Goal: Information Seeking & Learning: Learn about a topic

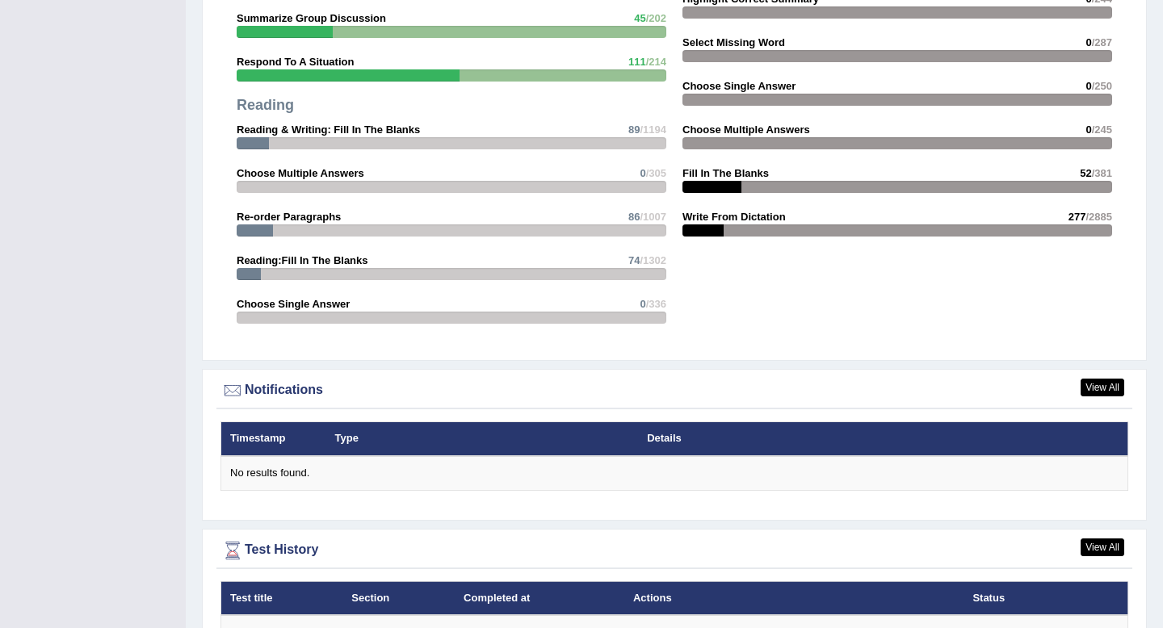
scroll to position [1752, 0]
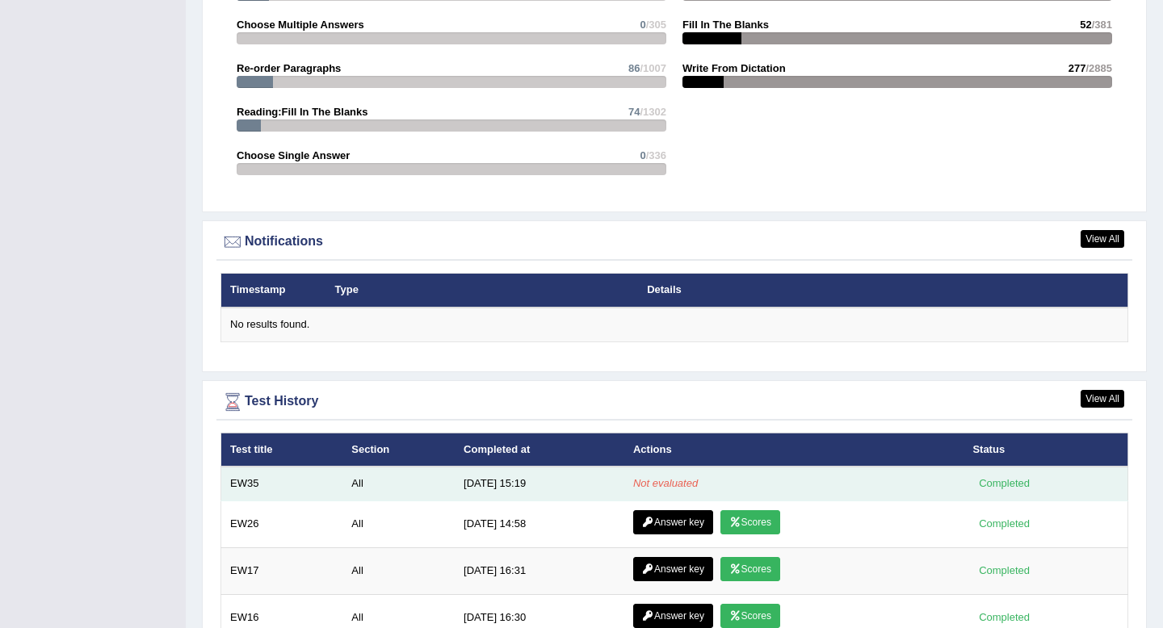
click at [496, 486] on td "10/5/25 15:19" at bounding box center [540, 484] width 170 height 34
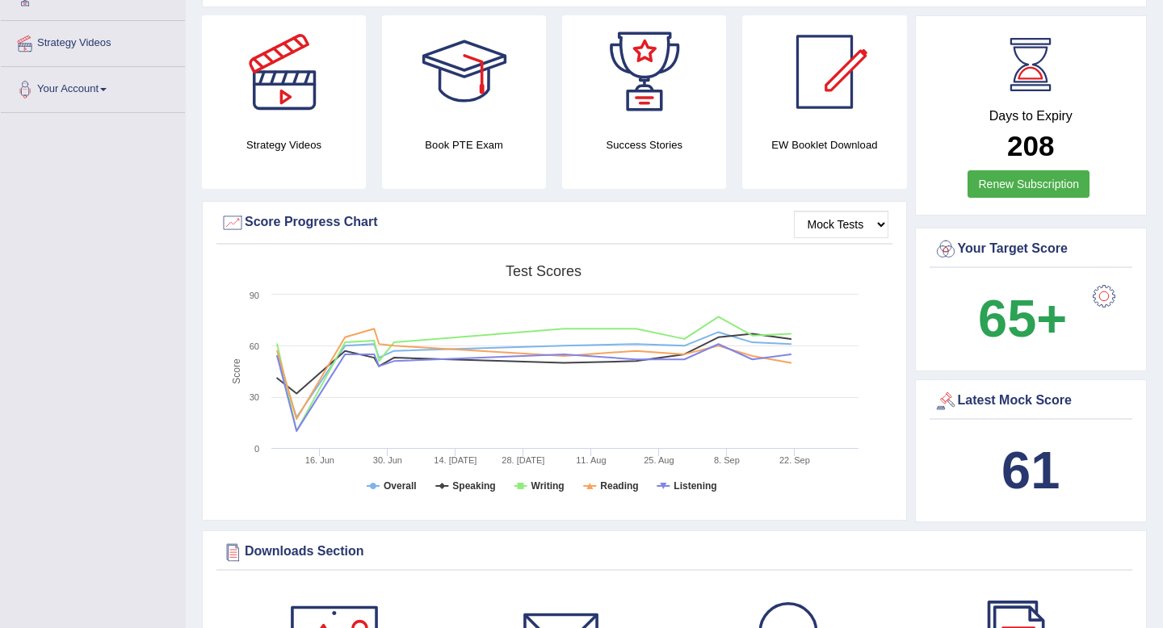
scroll to position [0, 0]
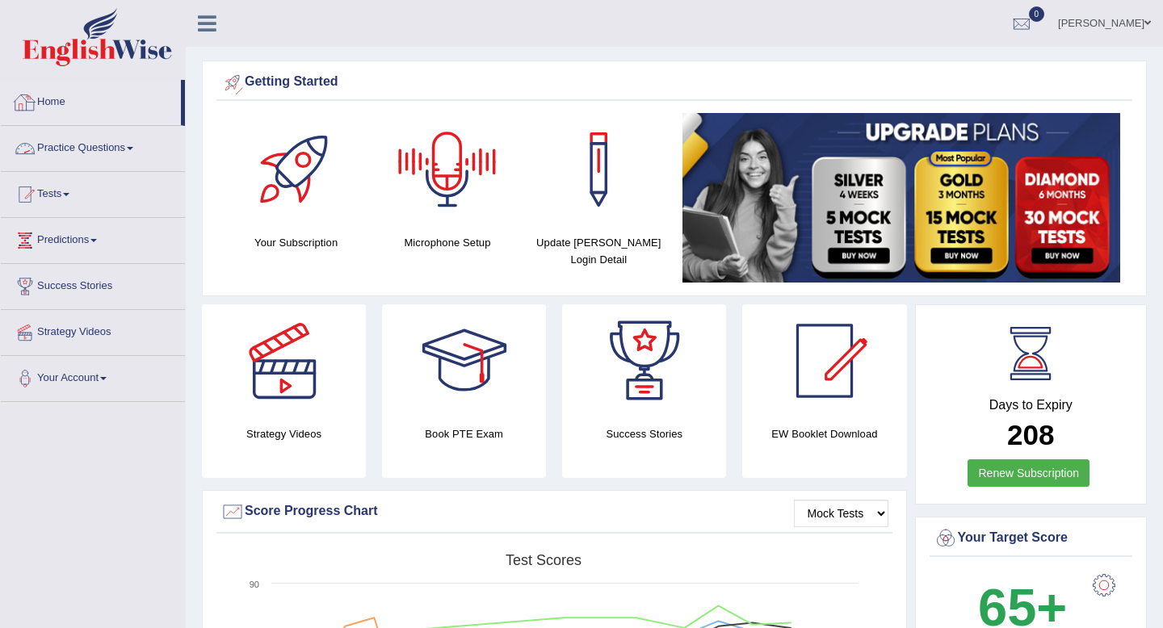
click at [43, 91] on link "Home" at bounding box center [91, 100] width 180 height 40
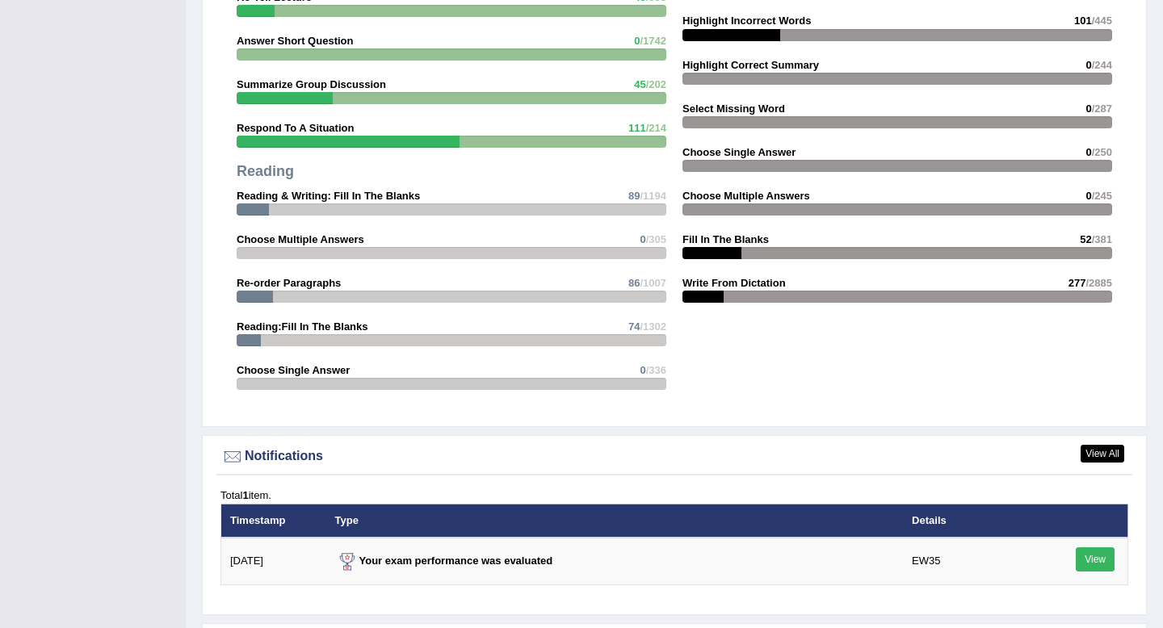
scroll to position [1935, 0]
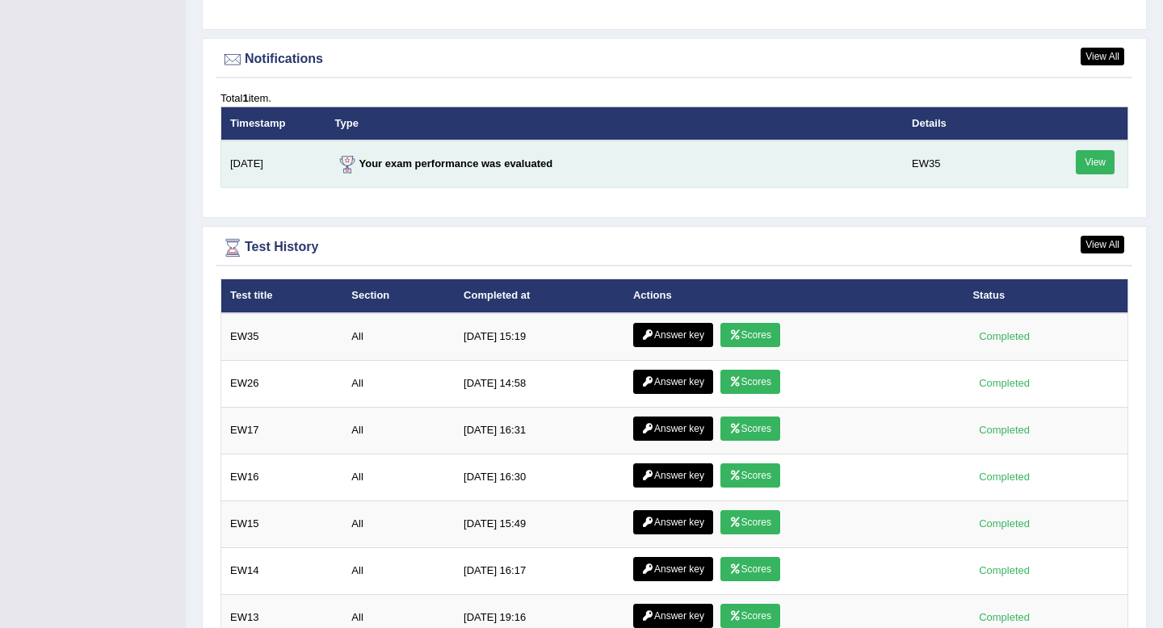
click at [1092, 161] on link "View" at bounding box center [1095, 162] width 39 height 24
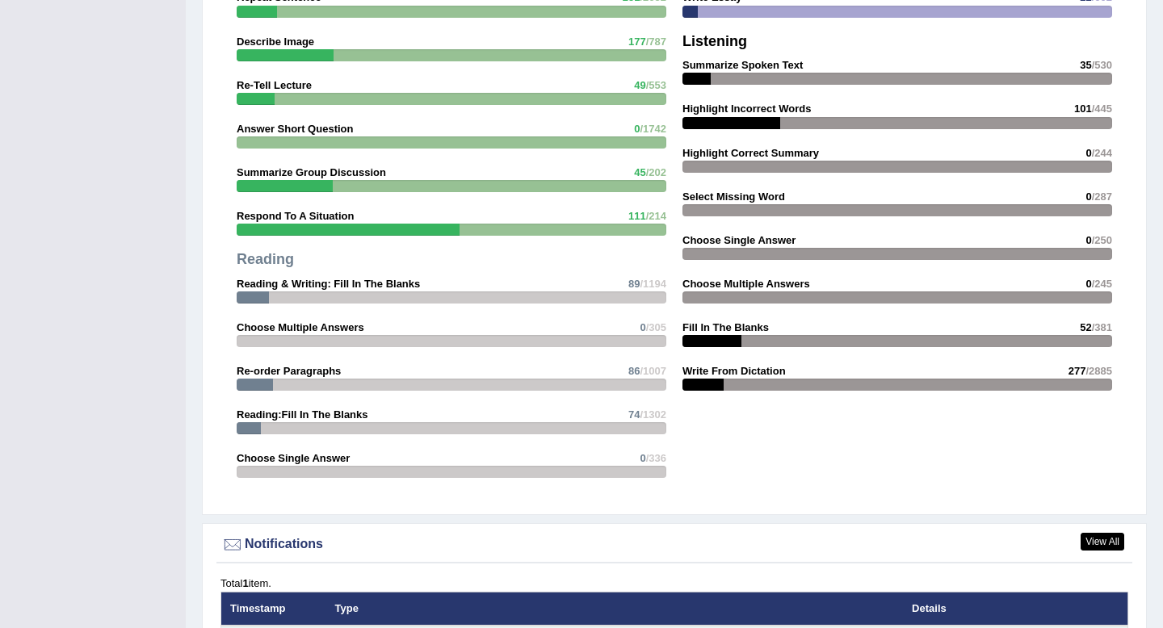
scroll to position [1004, 0]
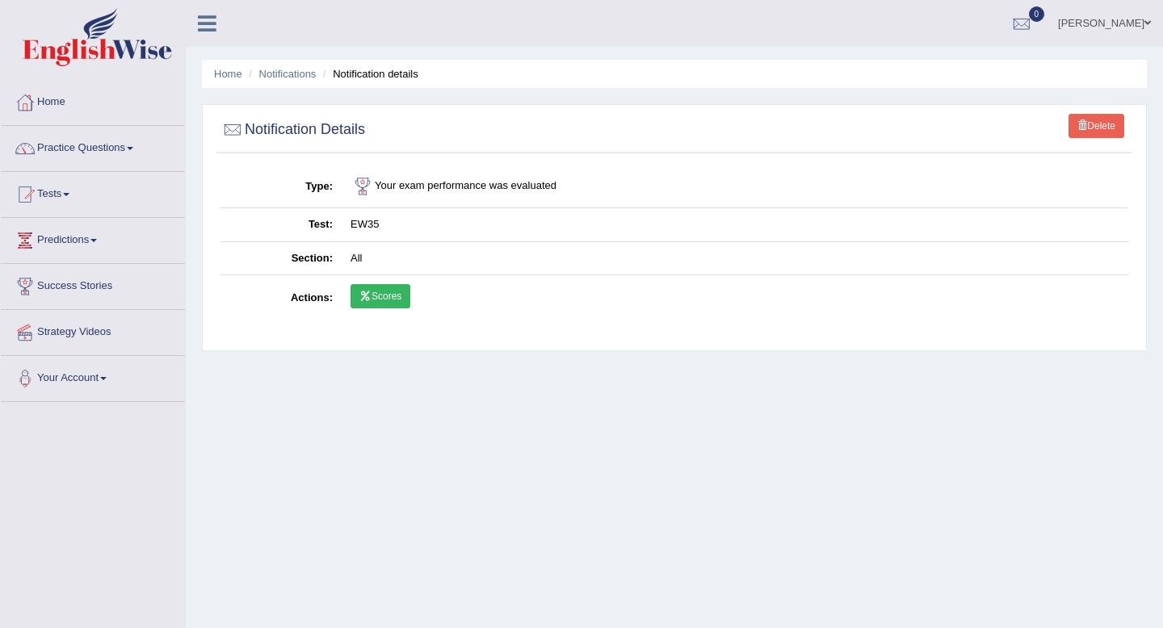
click at [392, 295] on link "Scores" at bounding box center [380, 296] width 60 height 24
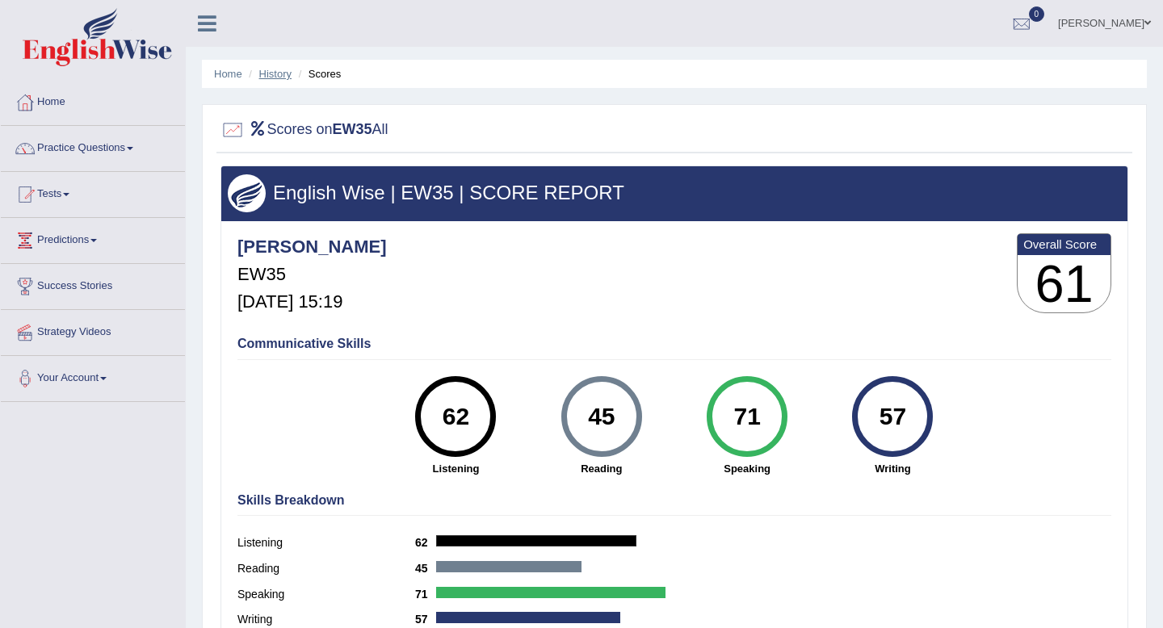
click at [279, 73] on link "History" at bounding box center [275, 74] width 32 height 12
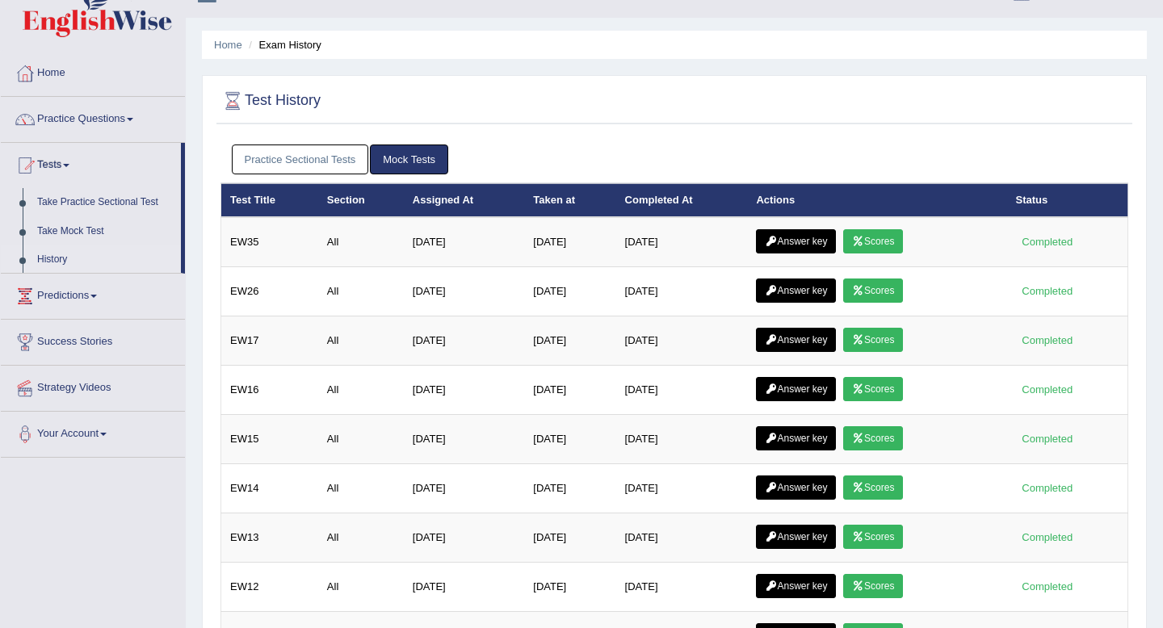
scroll to position [31, 0]
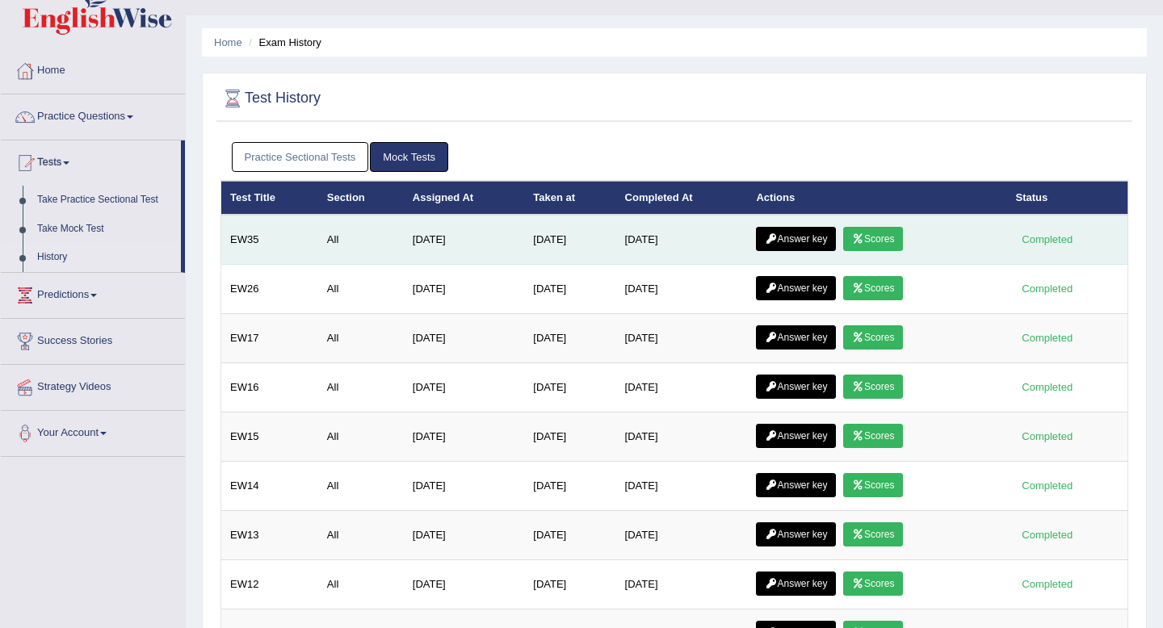
click at [785, 233] on link "Answer key" at bounding box center [796, 239] width 80 height 24
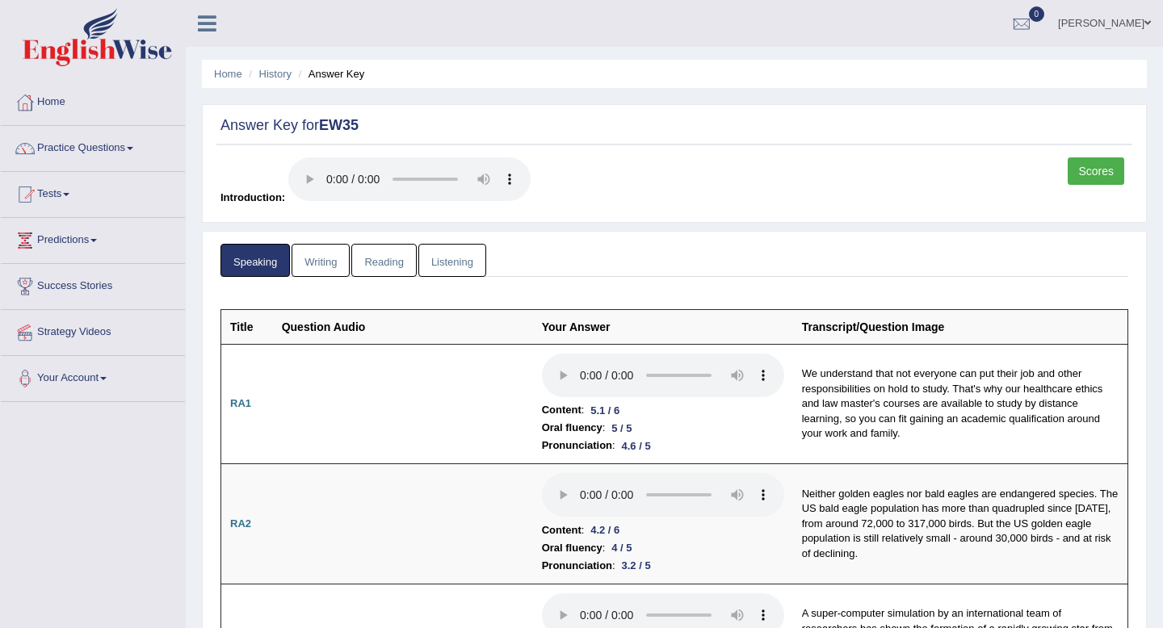
click at [319, 266] on link "Writing" at bounding box center [320, 260] width 58 height 33
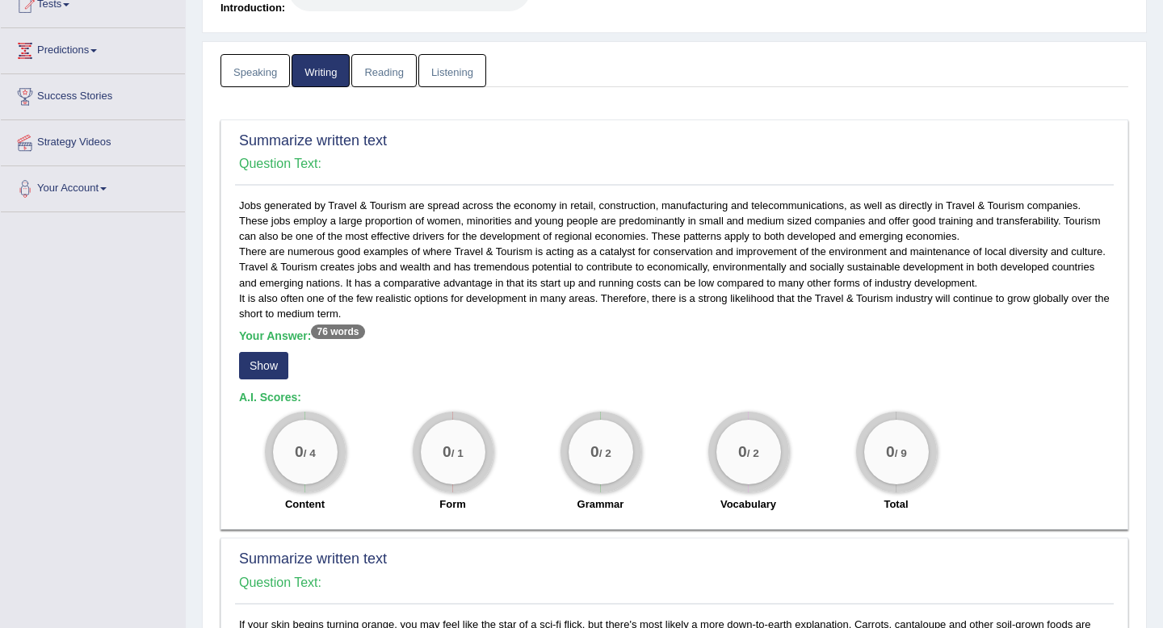
scroll to position [232, 0]
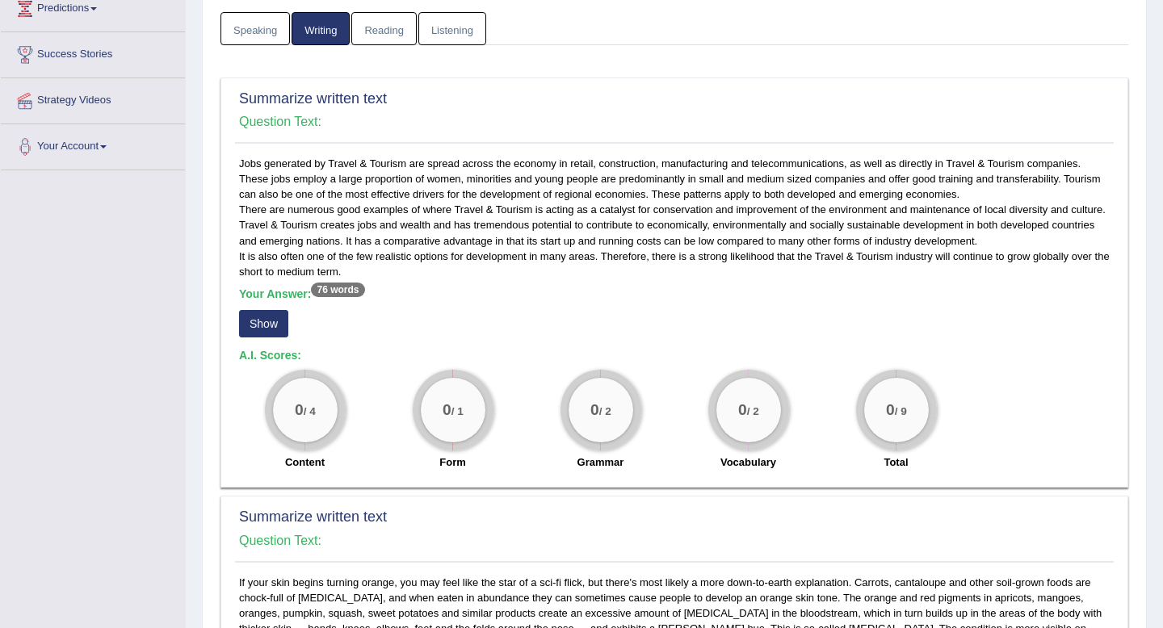
click at [270, 322] on button "Show" at bounding box center [263, 323] width 49 height 27
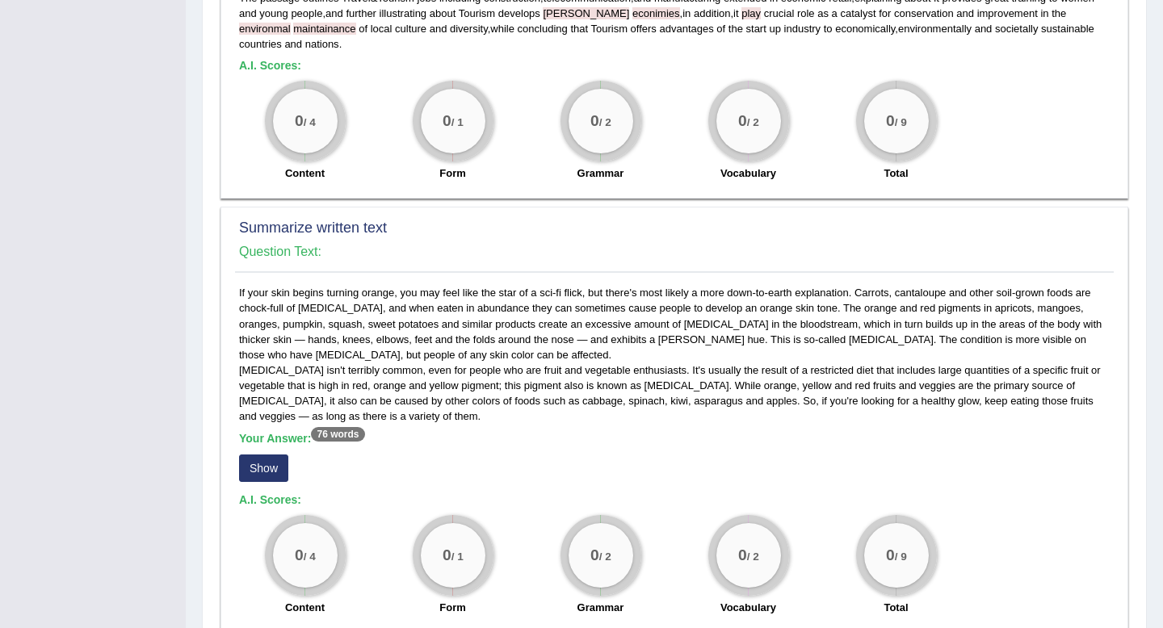
scroll to position [566, 0]
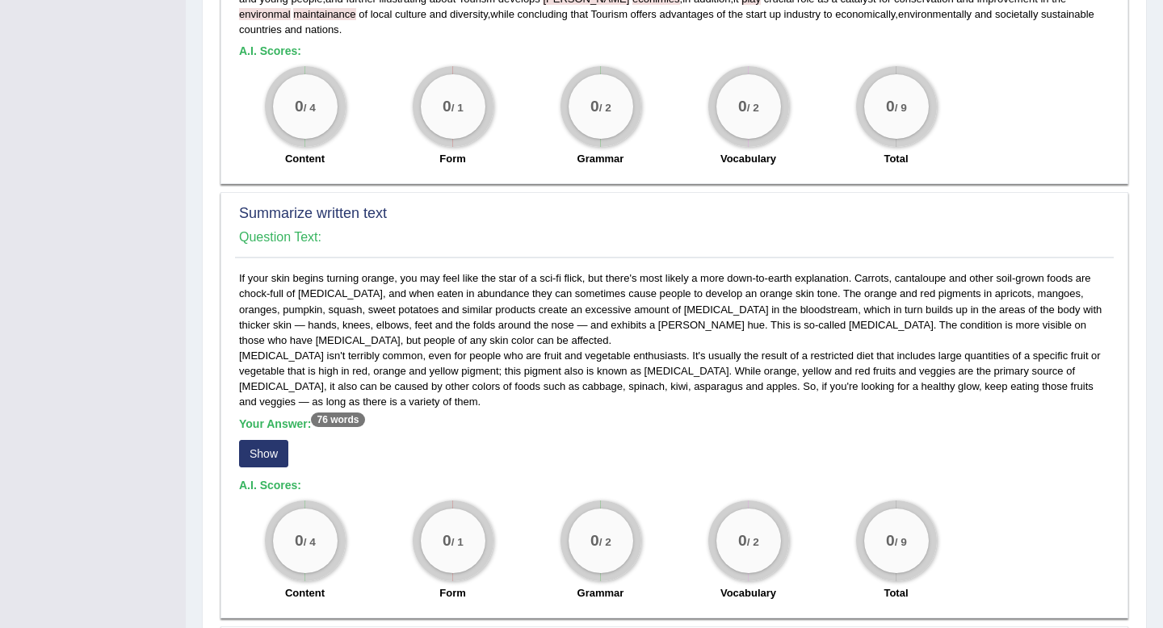
click at [266, 451] on button "Show" at bounding box center [263, 453] width 49 height 27
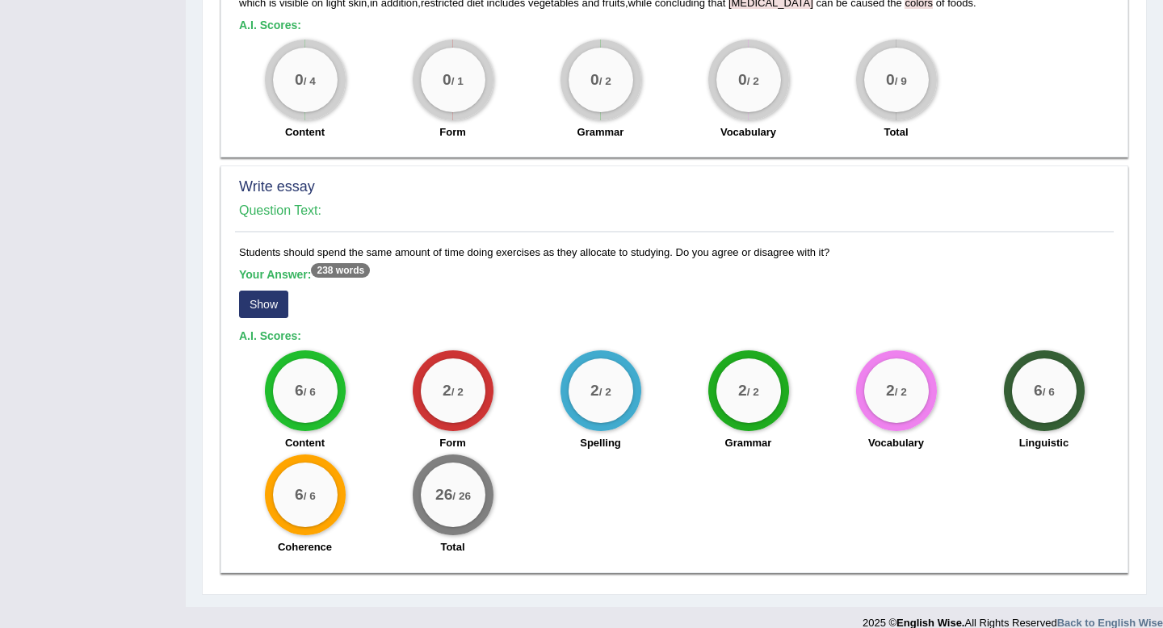
scroll to position [1061, 0]
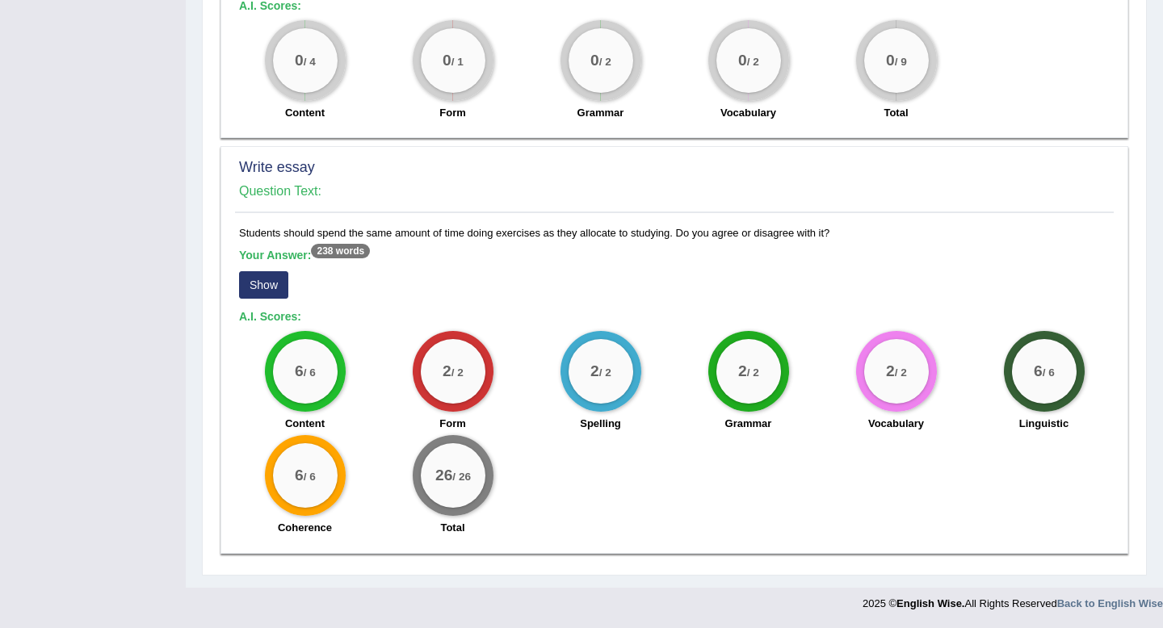
click at [258, 287] on button "Show" at bounding box center [263, 284] width 49 height 27
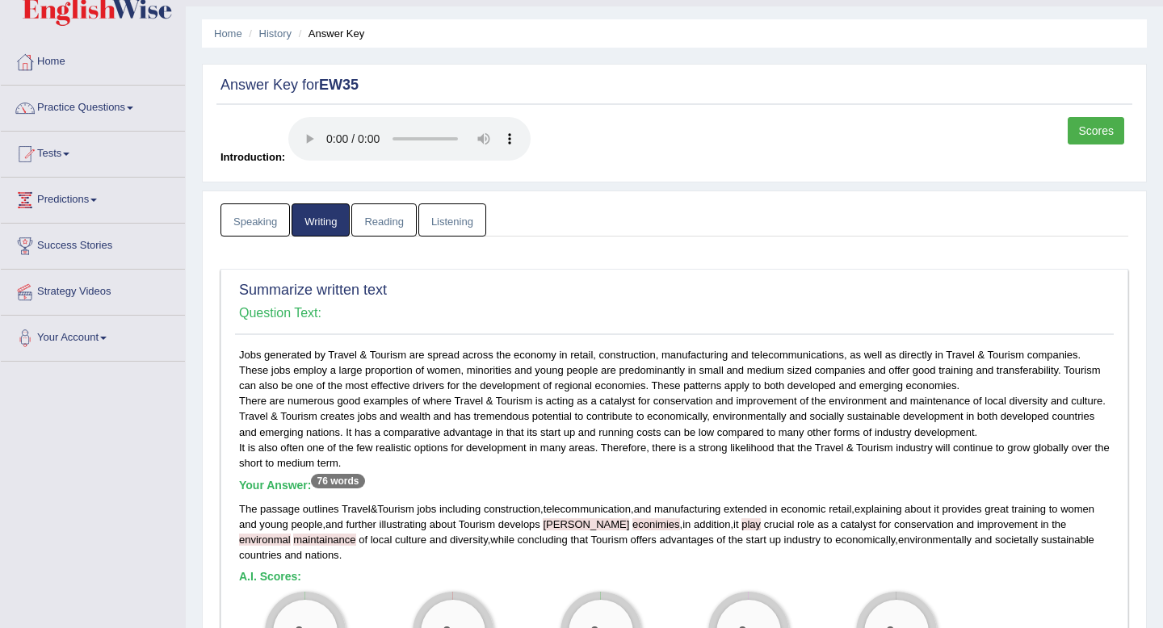
scroll to position [0, 0]
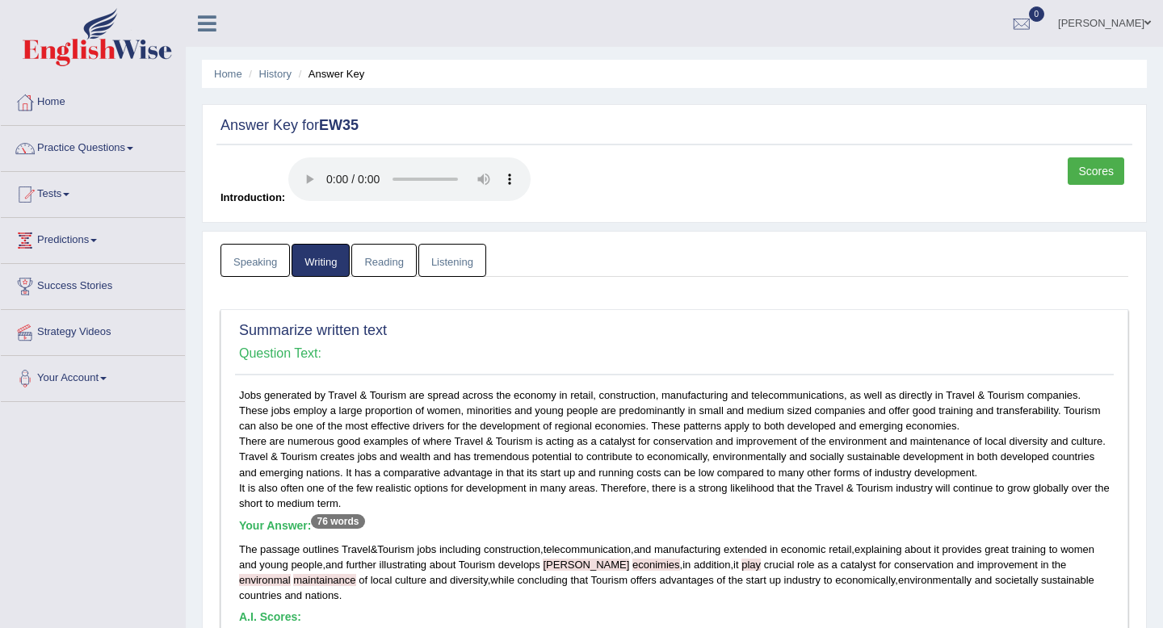
click at [397, 264] on link "Reading" at bounding box center [383, 260] width 65 height 33
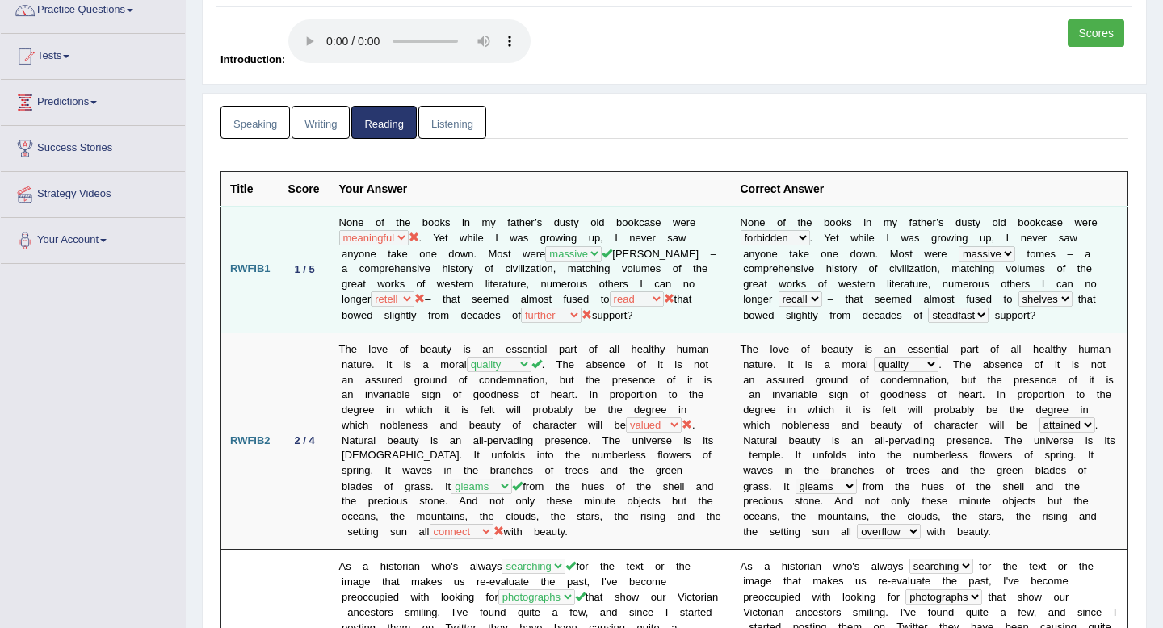
scroll to position [103, 0]
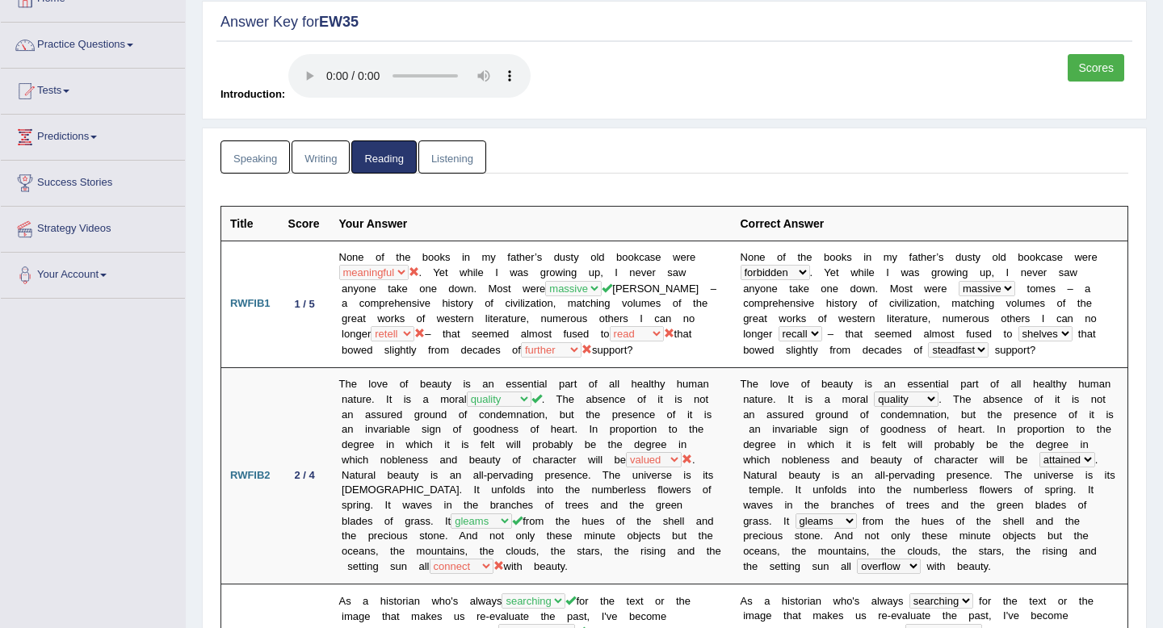
click at [1082, 69] on link "Scores" at bounding box center [1095, 67] width 57 height 27
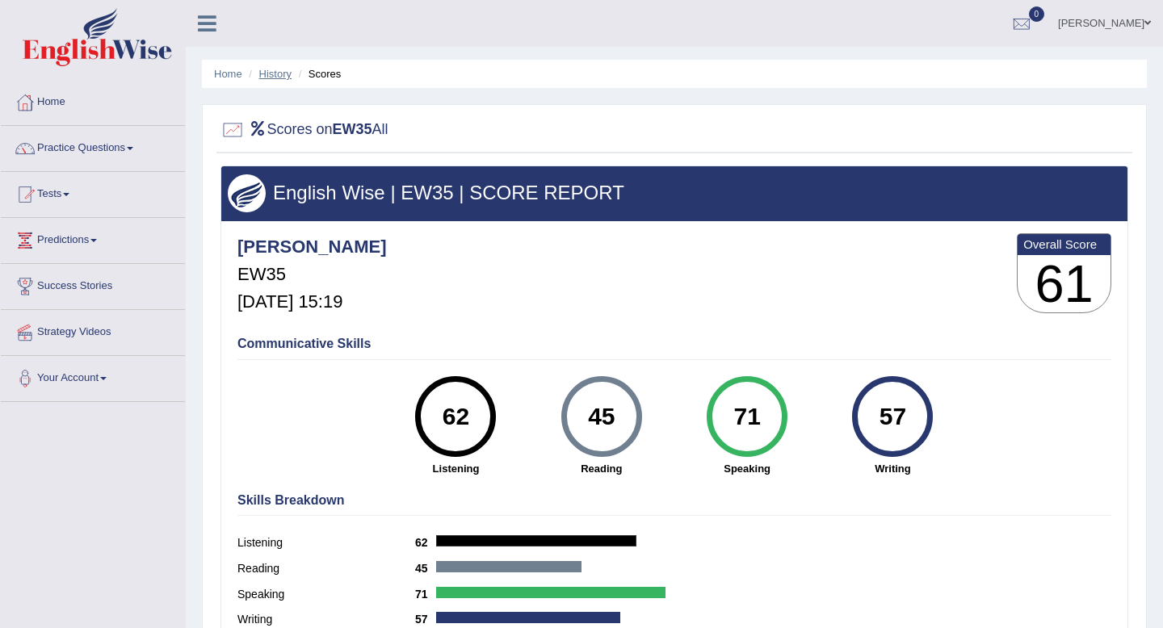
click at [279, 69] on link "History" at bounding box center [275, 74] width 32 height 12
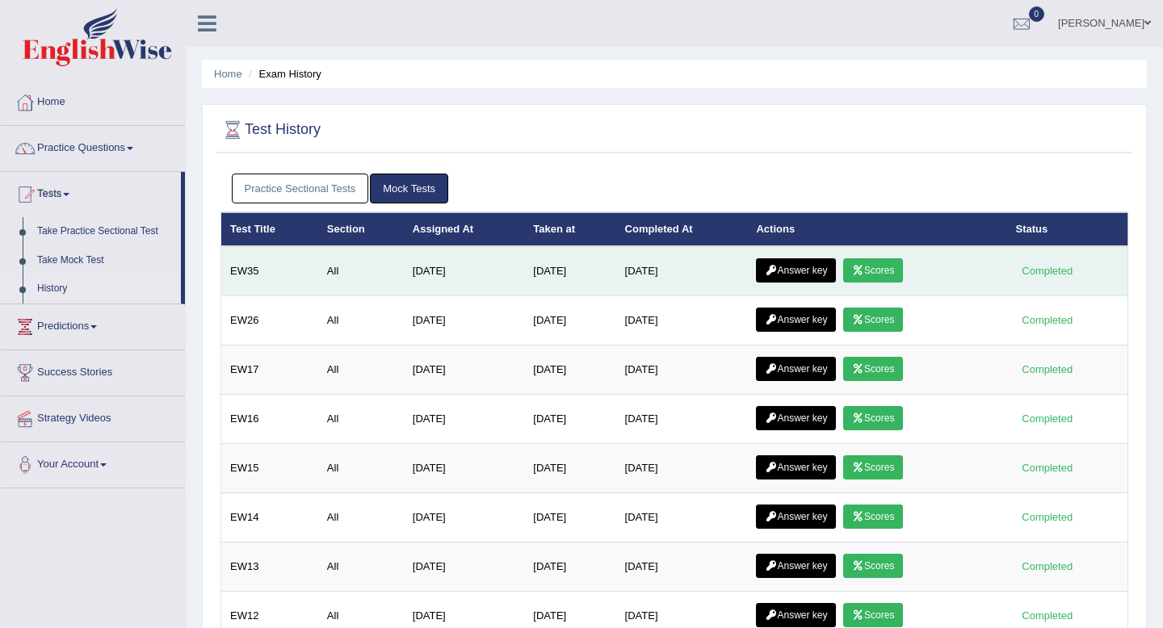
click at [802, 266] on link "Answer key" at bounding box center [796, 270] width 80 height 24
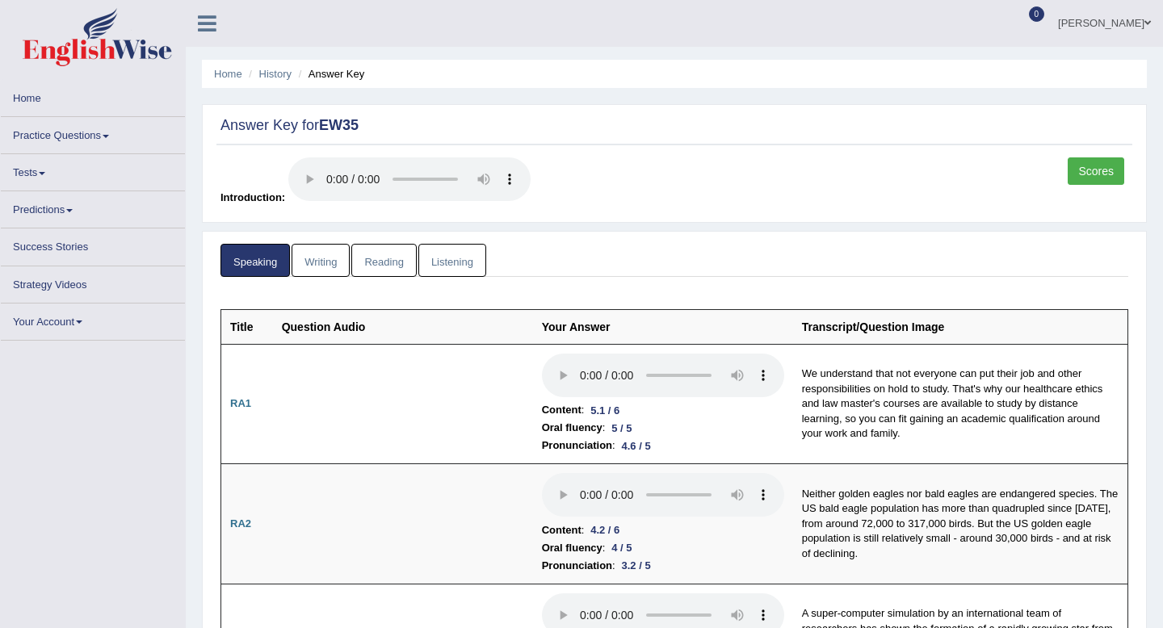
click at [333, 256] on link "Writing" at bounding box center [320, 260] width 58 height 33
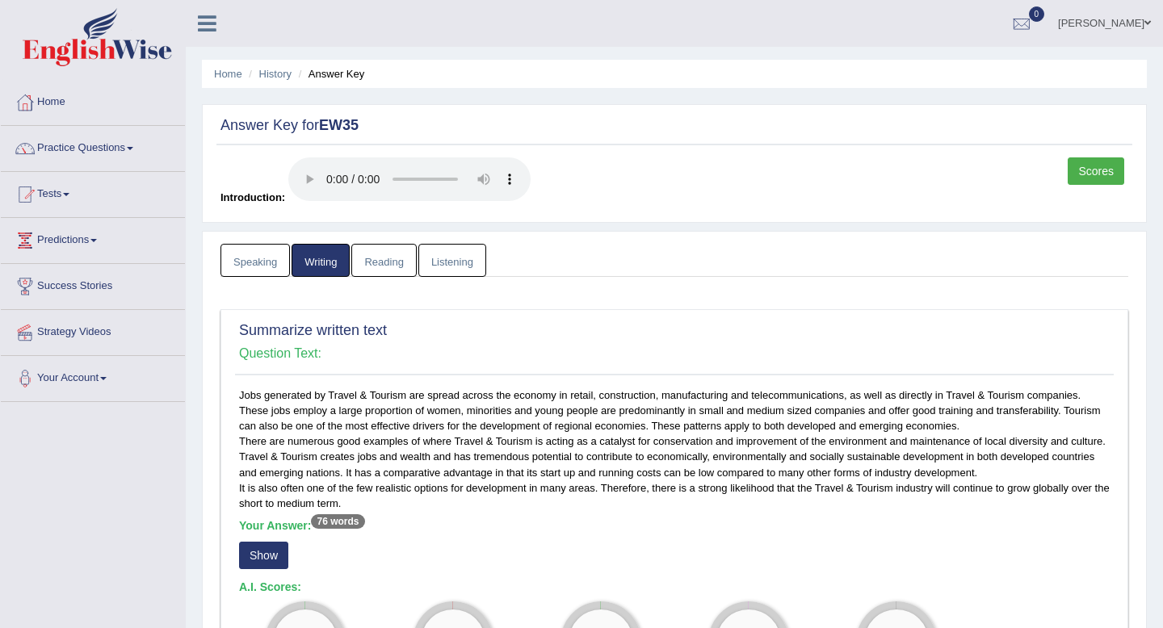
click at [375, 261] on link "Reading" at bounding box center [383, 260] width 65 height 33
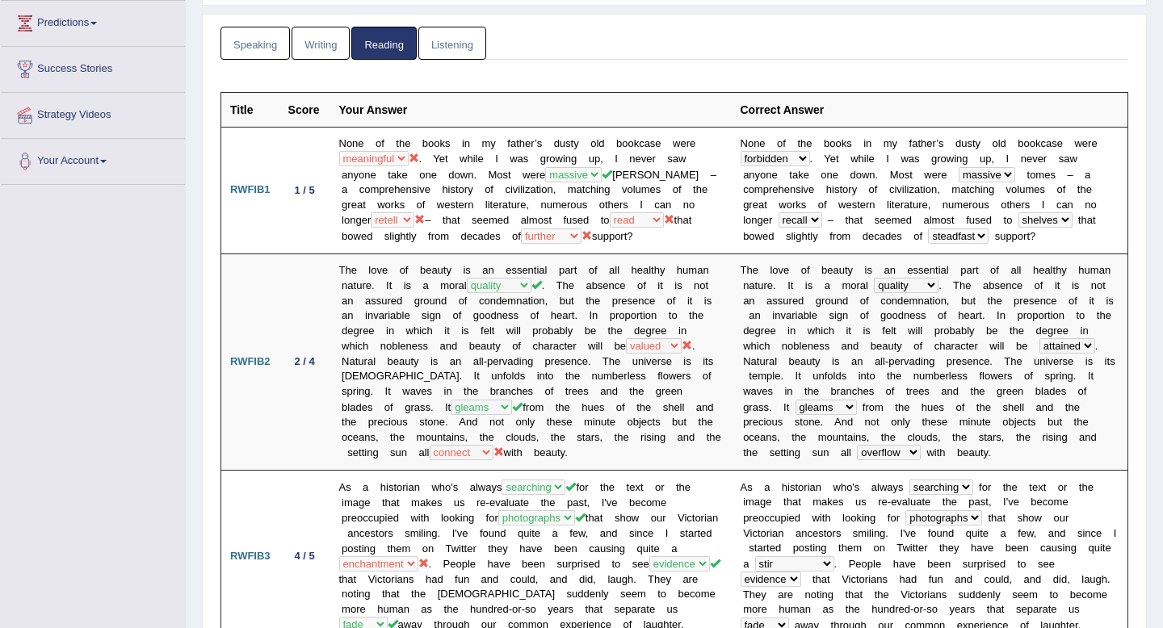
scroll to position [216, 0]
click at [321, 52] on link "Writing" at bounding box center [320, 44] width 58 height 33
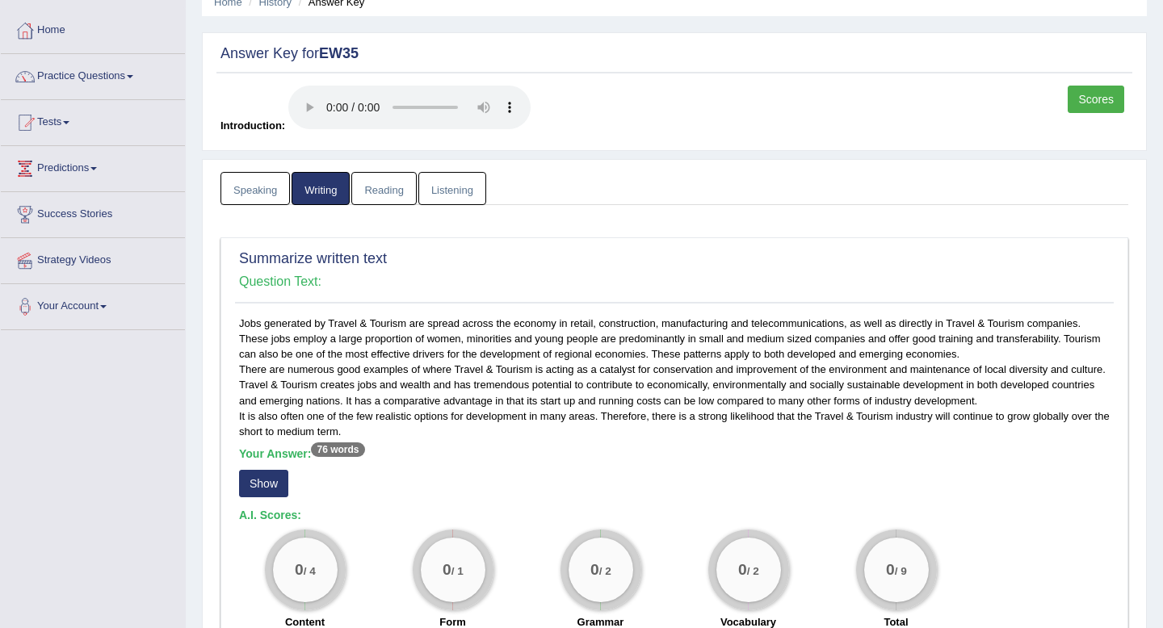
scroll to position [83, 0]
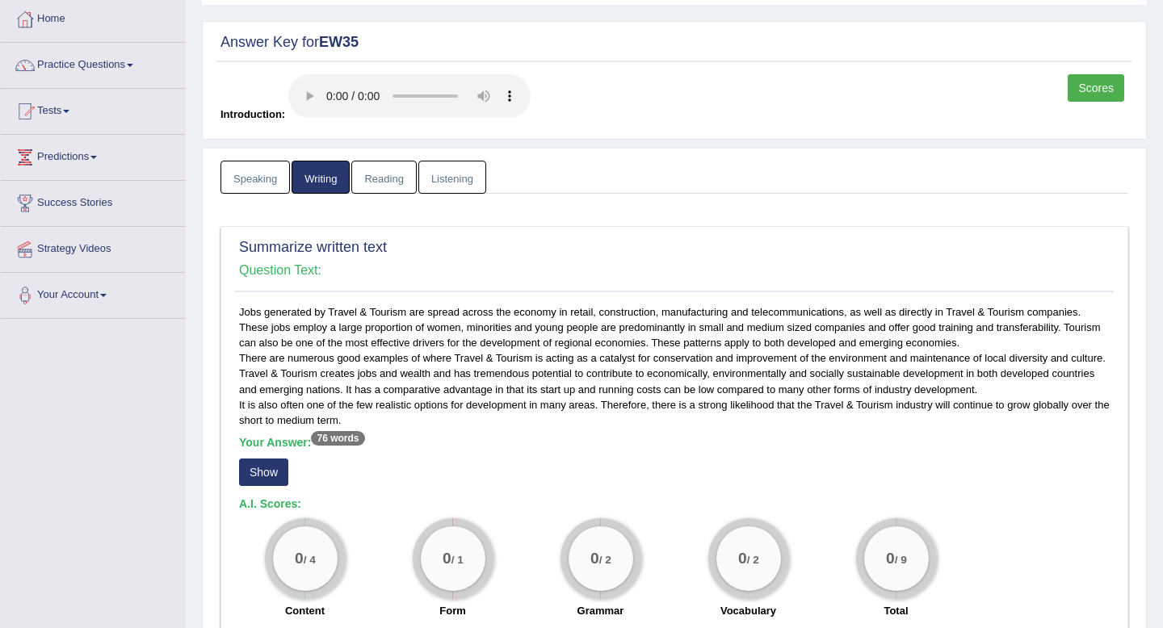
click at [393, 182] on link "Reading" at bounding box center [383, 177] width 65 height 33
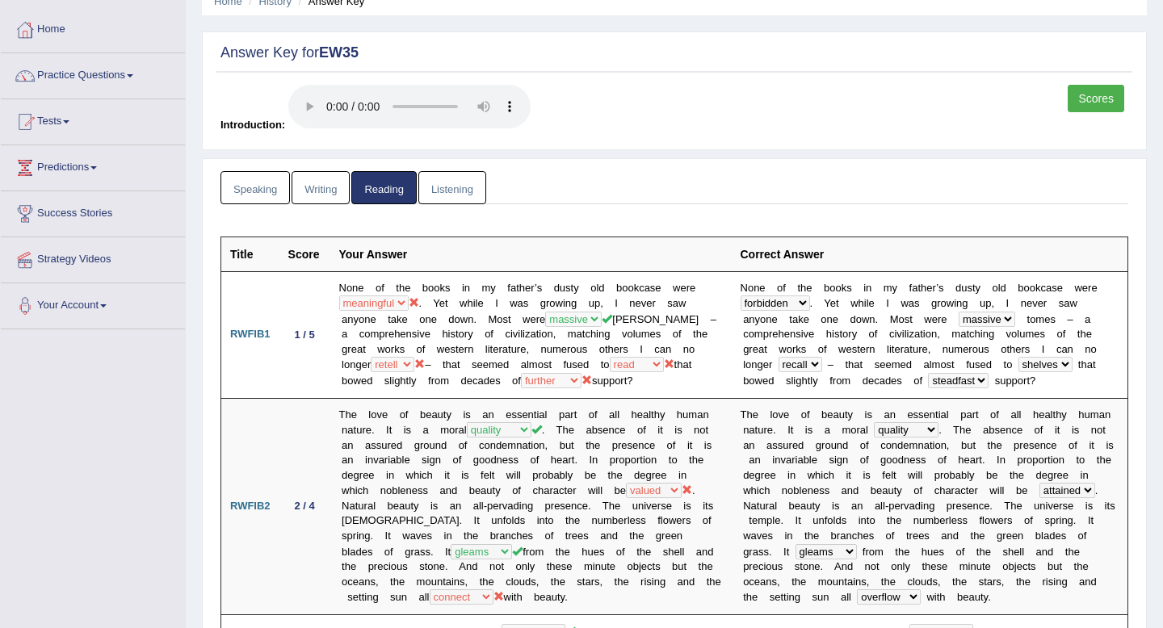
scroll to position [0, 0]
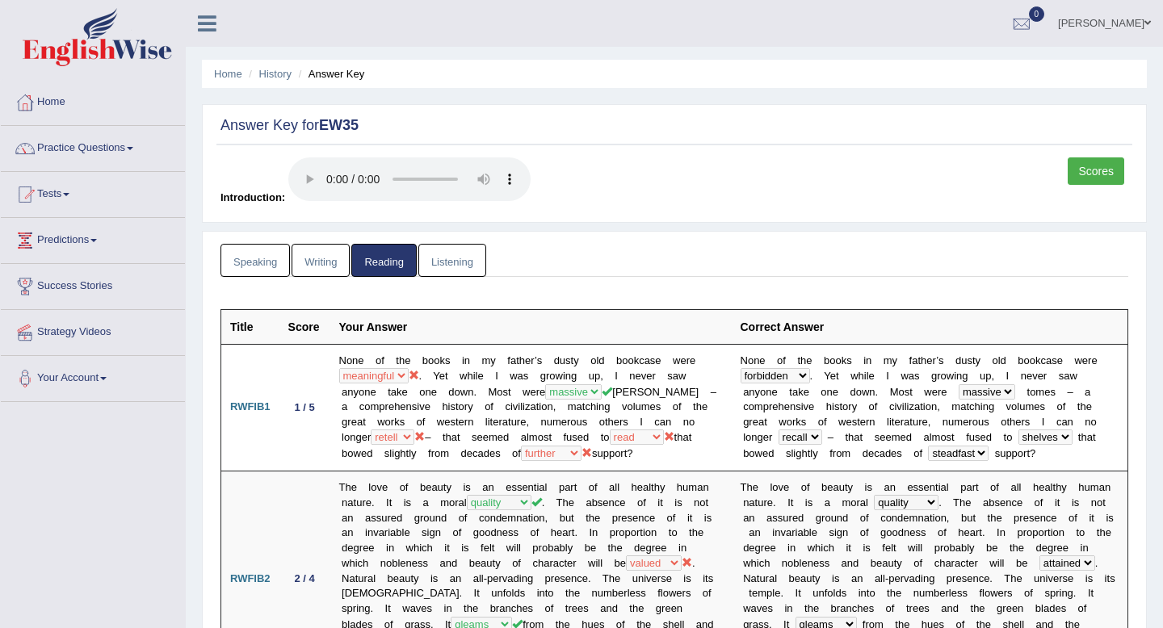
click at [464, 263] on link "Listening" at bounding box center [452, 260] width 68 height 33
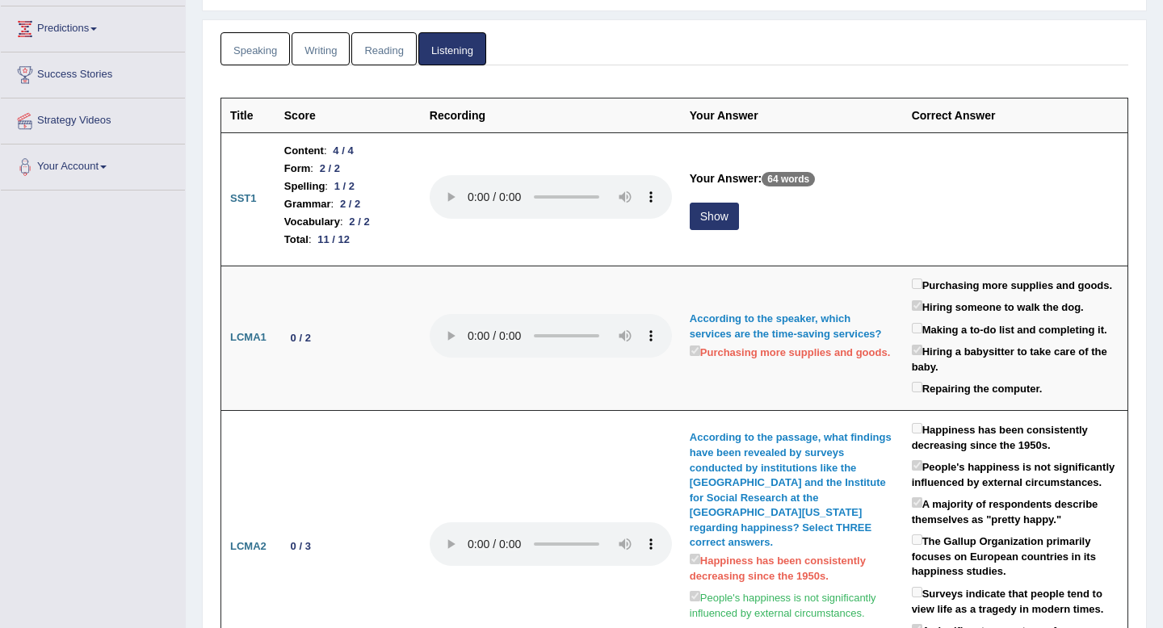
scroll to position [220, 0]
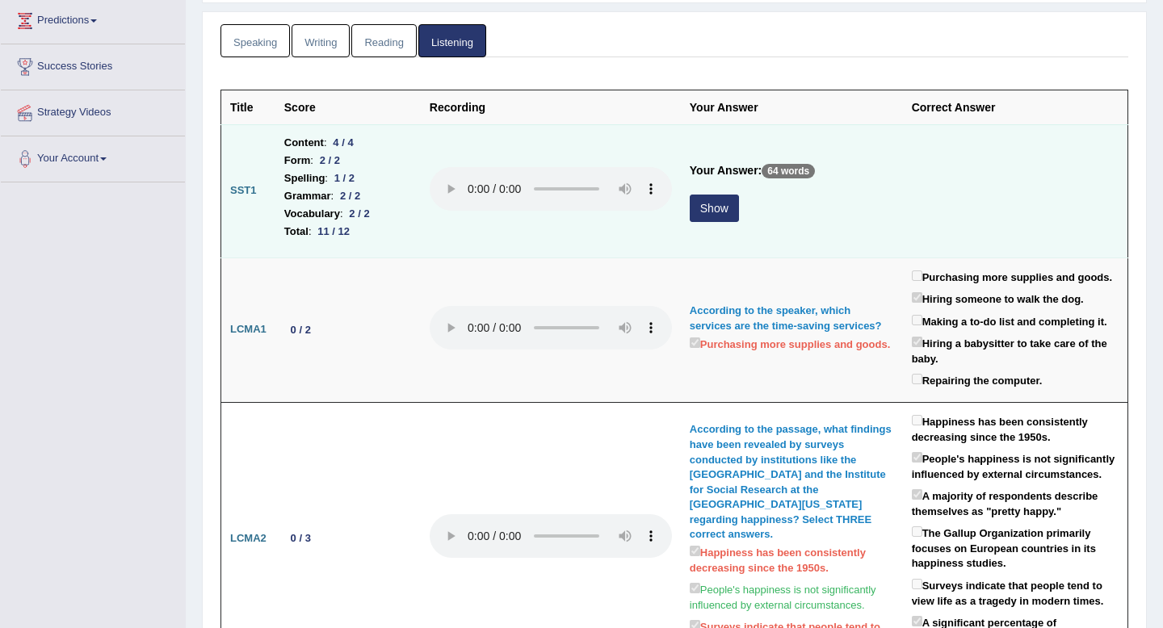
click at [705, 209] on button "Show" at bounding box center [714, 208] width 49 height 27
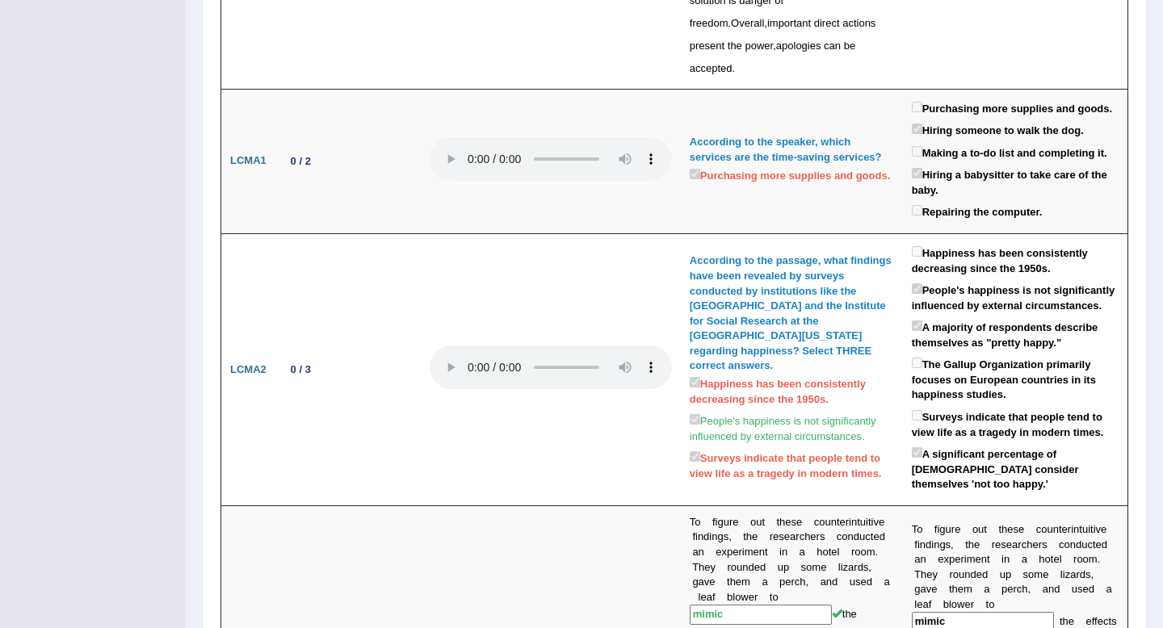
scroll to position [0, 0]
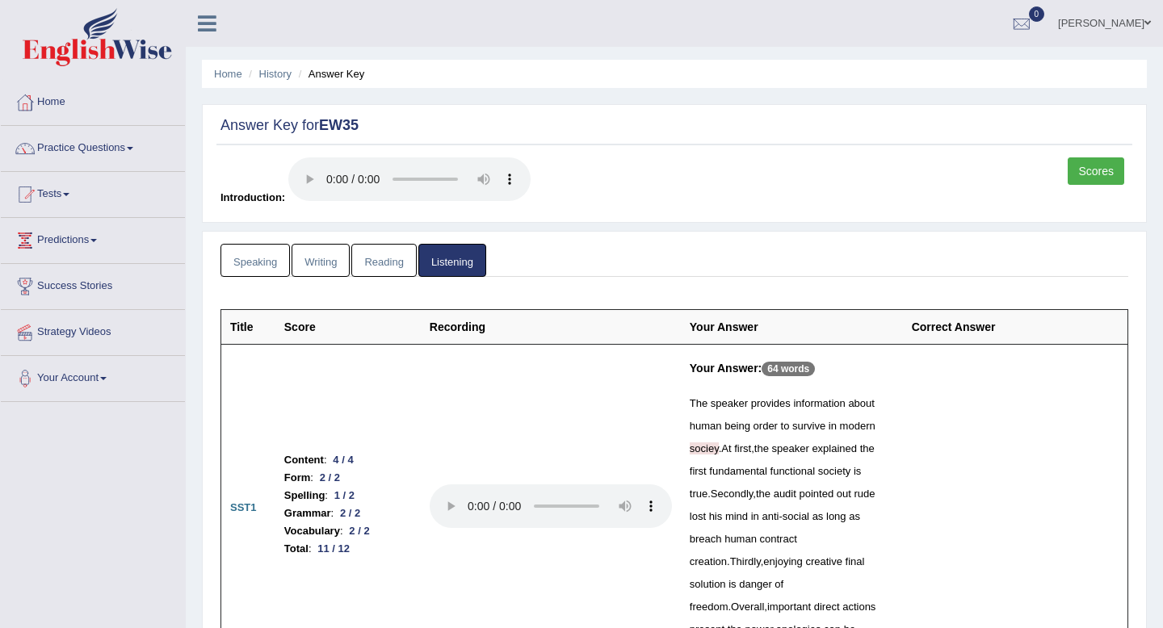
click at [1088, 173] on link "Scores" at bounding box center [1095, 170] width 57 height 27
